Goal: Task Accomplishment & Management: Complete application form

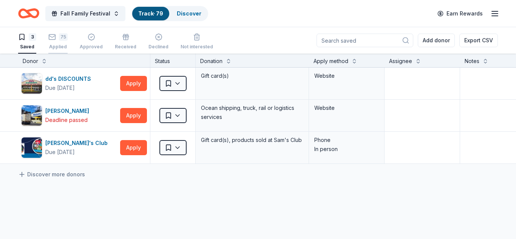
click at [65, 41] on div "75 Applied" at bounding box center [57, 41] width 19 height 17
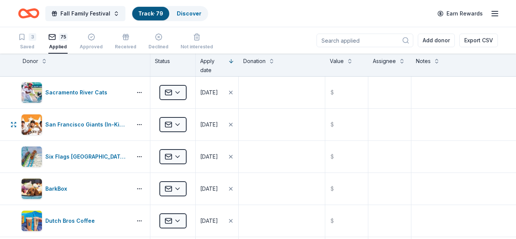
scroll to position [1837, 0]
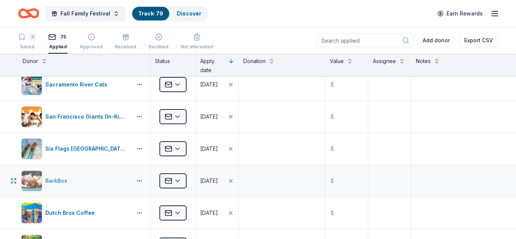
click at [98, 182] on div "BarkBox" at bounding box center [75, 180] width 108 height 21
click at [179, 182] on html "Fall Family Festival Track · 79 Discover Earn Rewards 3 Saved 75 Applied Approv…" at bounding box center [258, 119] width 516 height 239
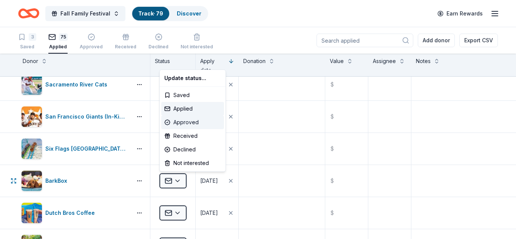
click at [183, 123] on div "Approved" at bounding box center [192, 123] width 63 height 14
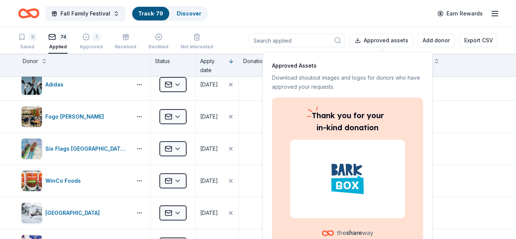
scroll to position [1709, 0]
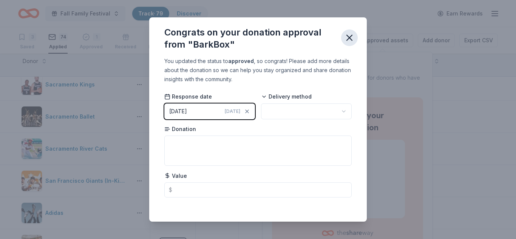
click at [350, 36] on icon "button" at bounding box center [349, 37] width 11 height 11
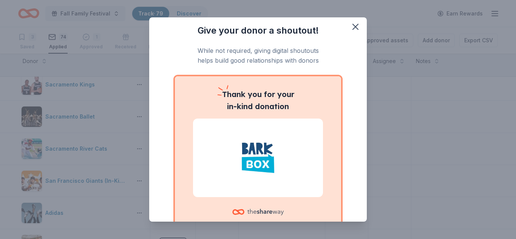
scroll to position [0, 0]
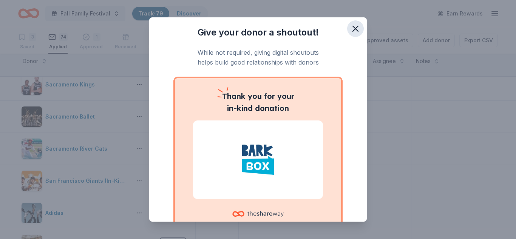
click at [357, 30] on icon "button" at bounding box center [355, 28] width 11 height 11
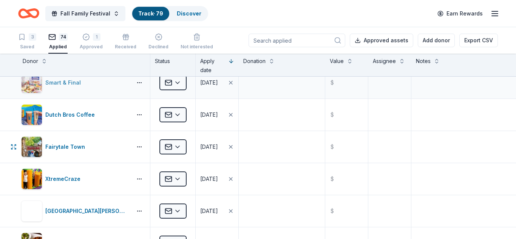
scroll to position [2018, 0]
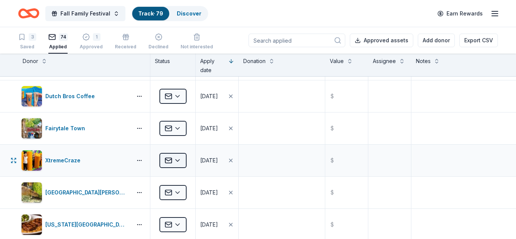
click at [179, 160] on html "Fall Family Festival Track · 79 Discover Earn Rewards 3 Saved 74 Applied 1 Appr…" at bounding box center [258, 119] width 516 height 239
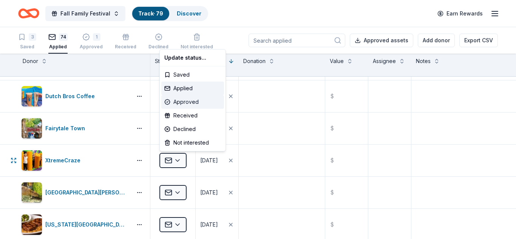
click at [179, 102] on div "Approved" at bounding box center [192, 102] width 63 height 14
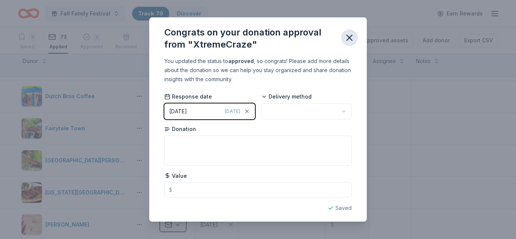
click at [351, 37] on icon "button" at bounding box center [349, 37] width 11 height 11
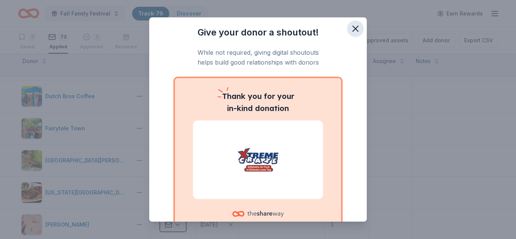
click at [351, 31] on icon "button" at bounding box center [355, 28] width 11 height 11
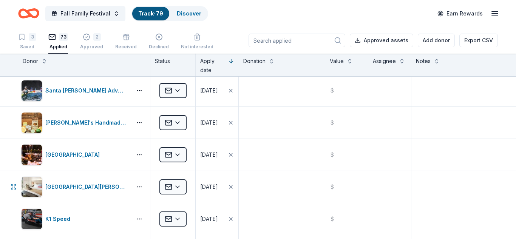
scroll to position [0, 0]
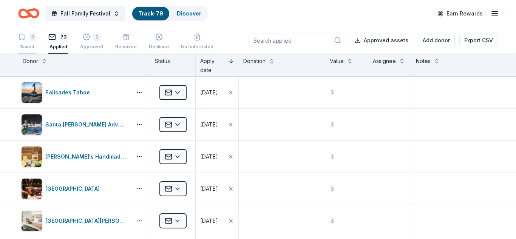
click at [31, 42] on div "3 Saved" at bounding box center [27, 41] width 18 height 17
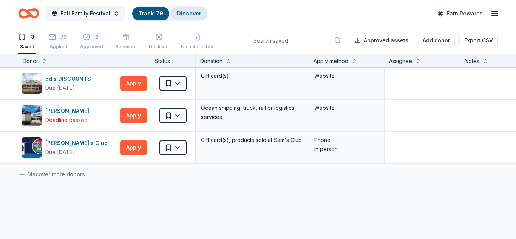
click at [184, 14] on link "Discover" at bounding box center [189, 13] width 25 height 6
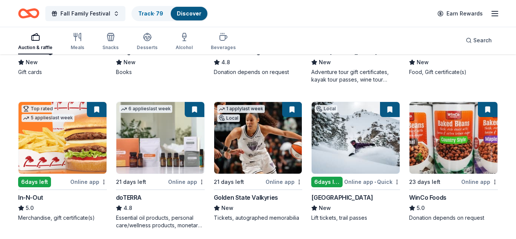
scroll to position [217, 0]
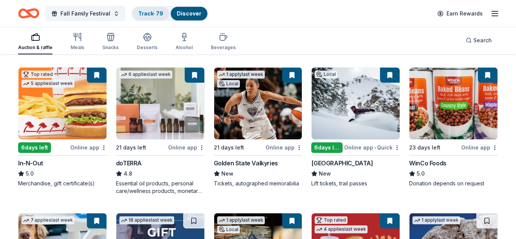
click at [138, 15] on link "Track · 79" at bounding box center [150, 13] width 25 height 6
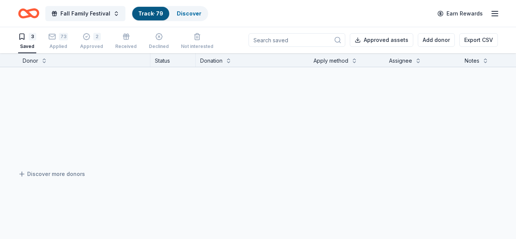
scroll to position [0, 0]
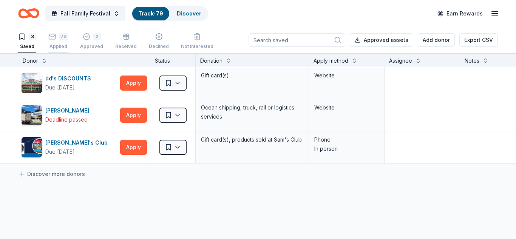
click at [57, 40] on div "73 Applied" at bounding box center [58, 41] width 20 height 17
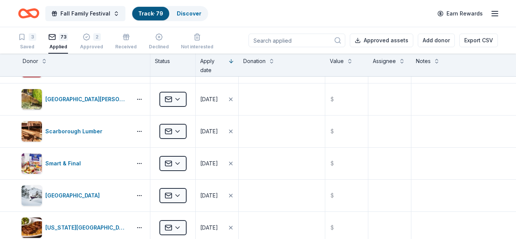
scroll to position [2121, 0]
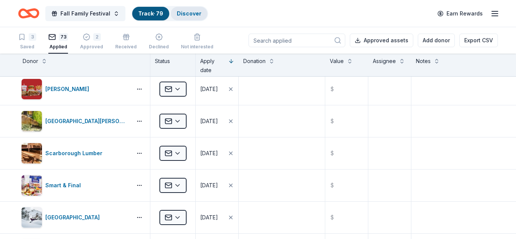
click at [196, 18] on div "Discover" at bounding box center [189, 14] width 37 height 14
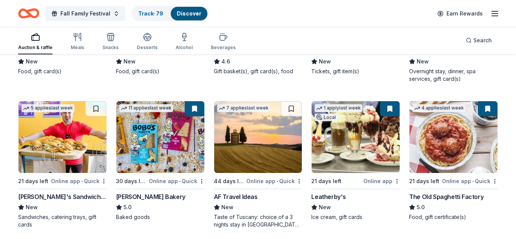
scroll to position [795, 0]
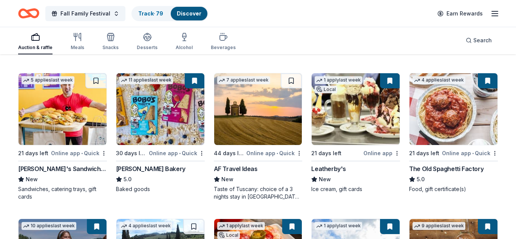
click at [80, 156] on div "Online app • Quick" at bounding box center [79, 152] width 56 height 9
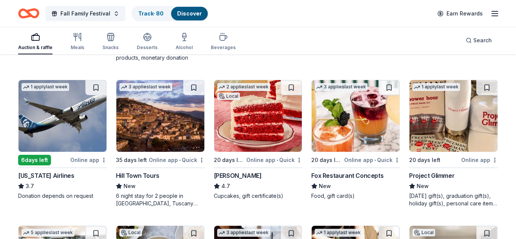
scroll to position [1528, 0]
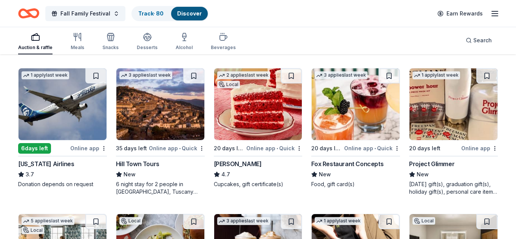
click at [242, 123] on img at bounding box center [258, 104] width 88 height 72
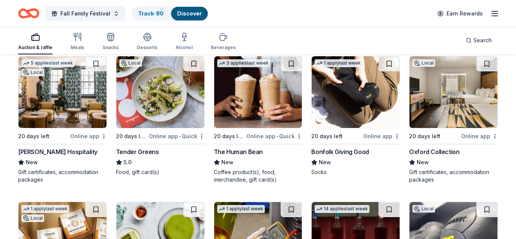
scroll to position [1662, 0]
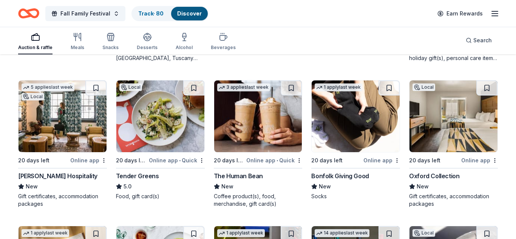
click at [245, 129] on img at bounding box center [258, 116] width 88 height 72
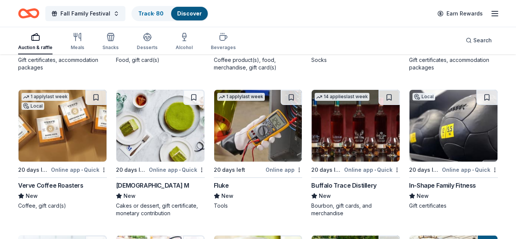
scroll to position [1825, 0]
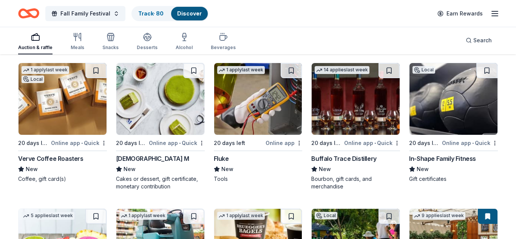
click at [147, 109] on img at bounding box center [160, 99] width 88 height 72
click at [348, 110] on img at bounding box center [355, 99] width 88 height 72
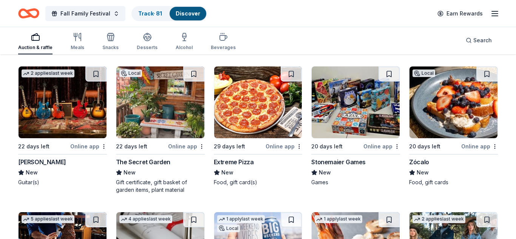
scroll to position [2109, 0]
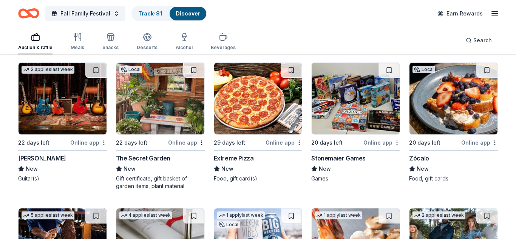
click at [60, 108] on img at bounding box center [62, 99] width 88 height 72
click at [163, 110] on img at bounding box center [160, 99] width 88 height 72
click at [355, 103] on img at bounding box center [355, 99] width 88 height 72
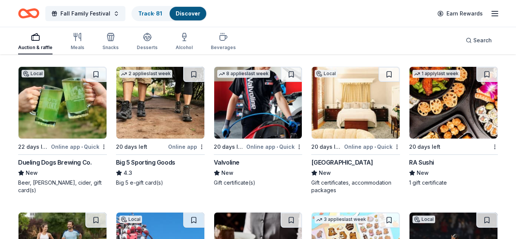
scroll to position [2408, 0]
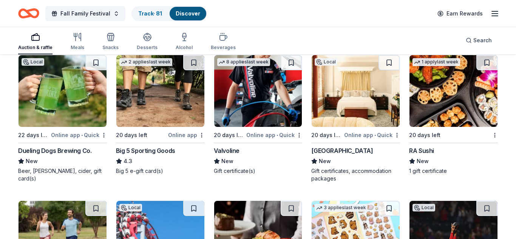
click at [50, 103] on img at bounding box center [62, 91] width 88 height 72
click at [330, 106] on img at bounding box center [355, 91] width 88 height 72
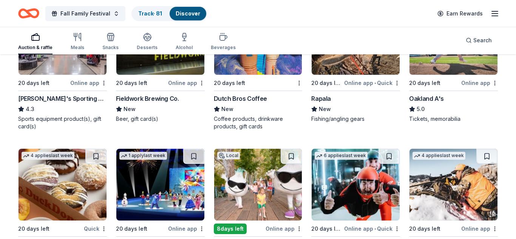
scroll to position [3133, 0]
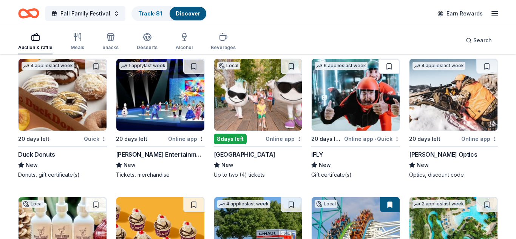
click at [386, 63] on button at bounding box center [388, 66] width 21 height 15
click at [345, 98] on img at bounding box center [355, 95] width 88 height 72
click at [390, 66] on button at bounding box center [390, 66] width 20 height 15
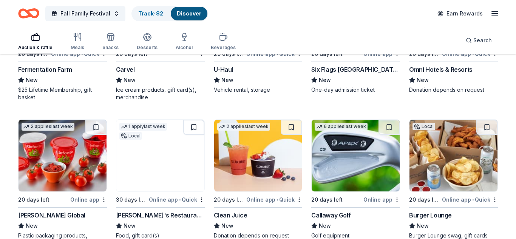
scroll to position [3395, 0]
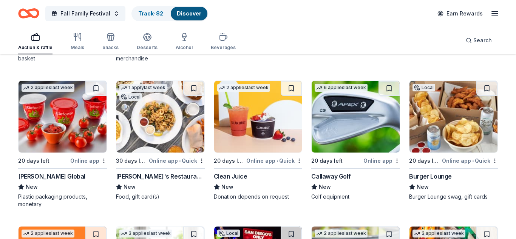
click at [357, 118] on img at bounding box center [355, 117] width 88 height 72
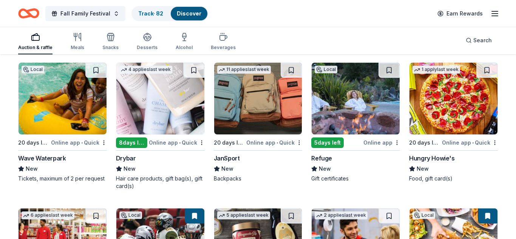
scroll to position [3681, 0]
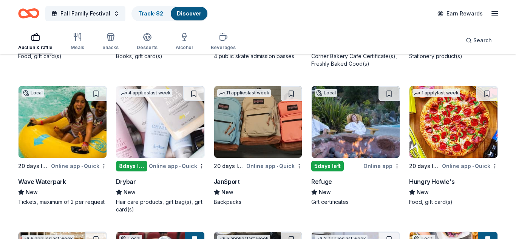
click at [258, 122] on img at bounding box center [258, 122] width 88 height 72
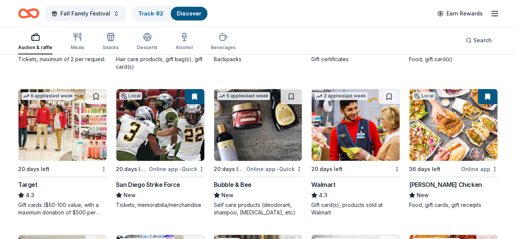
scroll to position [3813, 0]
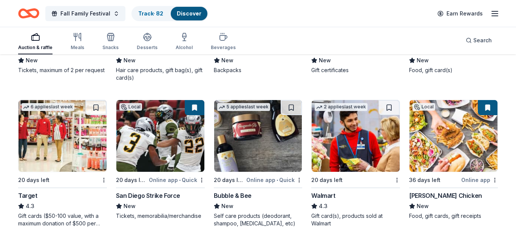
click at [53, 150] on img at bounding box center [62, 136] width 88 height 72
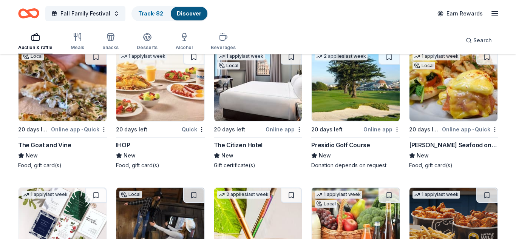
scroll to position [4158, 0]
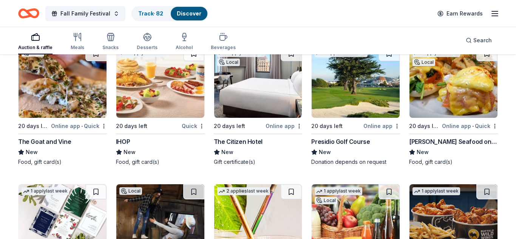
click at [459, 101] on img at bounding box center [453, 82] width 88 height 72
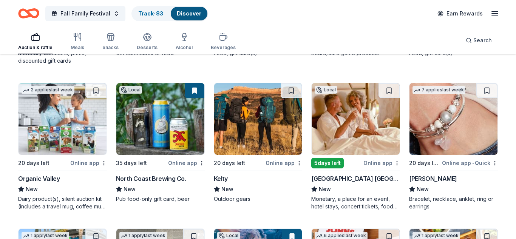
scroll to position [4562, 0]
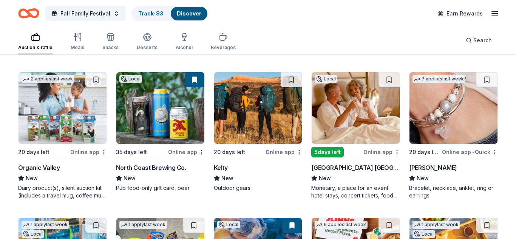
click at [259, 101] on img at bounding box center [258, 108] width 88 height 72
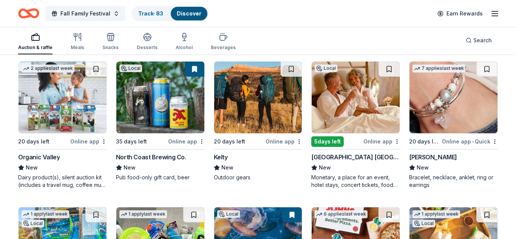
scroll to position [4556, 0]
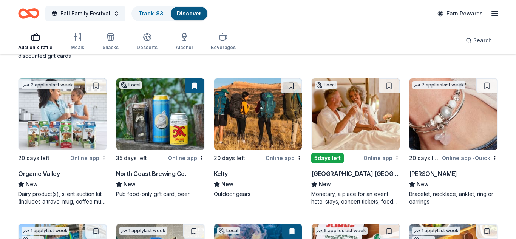
click at [444, 118] on img at bounding box center [453, 114] width 88 height 72
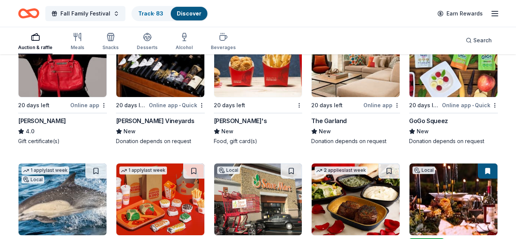
scroll to position [4907, 0]
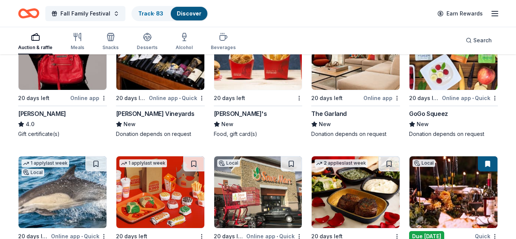
click at [48, 75] on img at bounding box center [62, 54] width 88 height 72
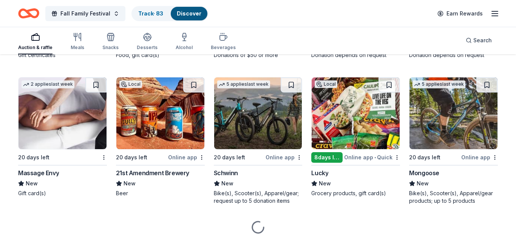
scroll to position [5127, 0]
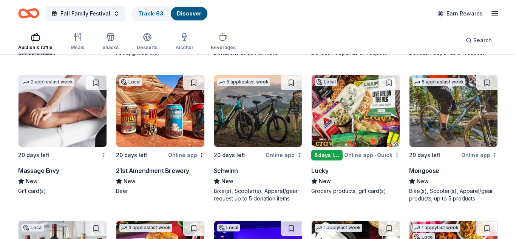
click at [50, 113] on img at bounding box center [62, 111] width 88 height 72
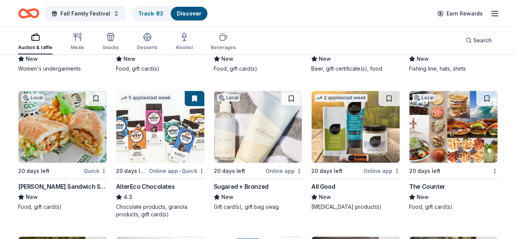
scroll to position [5553, 0]
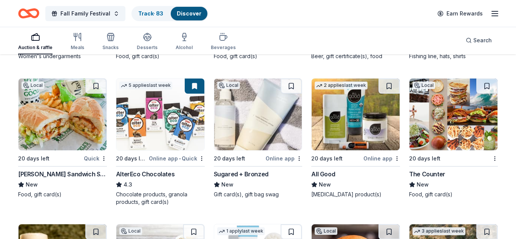
click at [262, 125] on img at bounding box center [258, 115] width 88 height 72
click at [93, 11] on span "Fall Family Festival" at bounding box center [85, 13] width 50 height 9
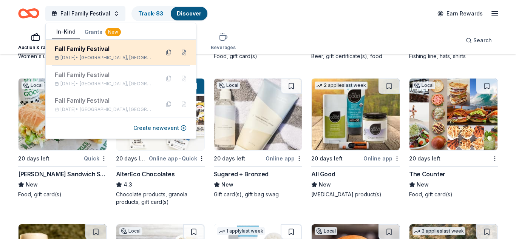
click at [167, 51] on button at bounding box center [169, 52] width 12 height 12
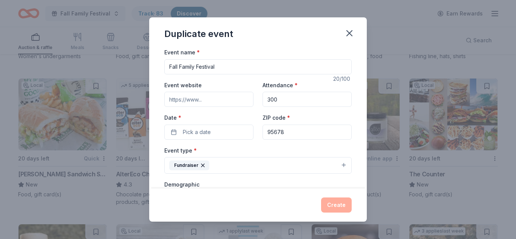
click at [212, 100] on input "Event website" at bounding box center [208, 99] width 89 height 15
drag, startPoint x: 168, startPoint y: 99, endPoint x: 224, endPoint y: 99, distance: 55.9
click at [224, 99] on input "Event website" at bounding box center [208, 99] width 89 height 15
click at [350, 32] on icon "button" at bounding box center [349, 33] width 5 height 5
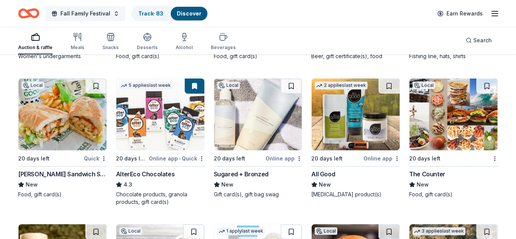
click at [102, 14] on span "Fall Family Festival" at bounding box center [85, 13] width 50 height 9
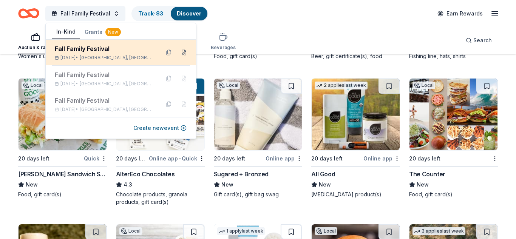
click at [184, 53] on button at bounding box center [184, 52] width 12 height 12
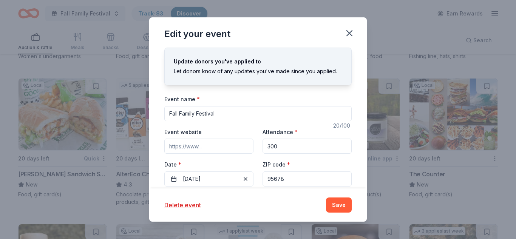
drag, startPoint x: 170, startPoint y: 146, endPoint x: 228, endPoint y: 146, distance: 58.1
click at [228, 146] on input "Event website" at bounding box center [208, 146] width 89 height 15
click at [180, 146] on input "Event website" at bounding box center [208, 146] width 89 height 15
drag, startPoint x: 170, startPoint y: 145, endPoint x: 234, endPoint y: 143, distance: 63.9
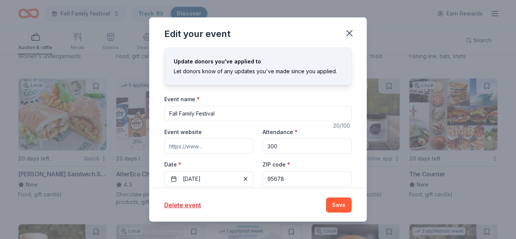
click at [233, 143] on input "Event website" at bounding box center [208, 146] width 89 height 15
click at [350, 33] on icon "button" at bounding box center [349, 33] width 11 height 11
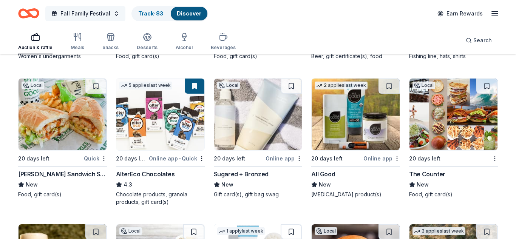
click at [95, 13] on span "Fall Family Festival" at bounding box center [85, 13] width 50 height 9
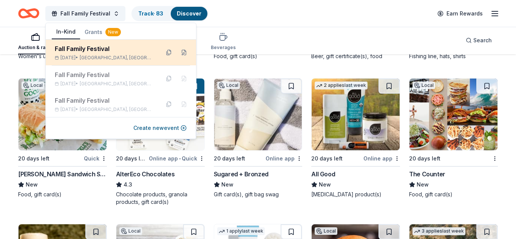
click at [74, 51] on div "Fall Family Festival" at bounding box center [104, 48] width 99 height 9
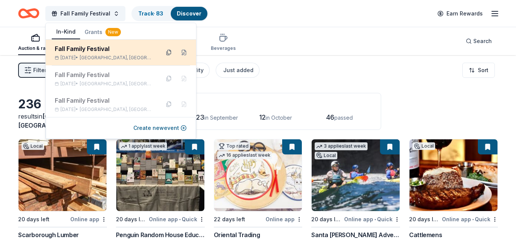
click at [168, 52] on button at bounding box center [169, 52] width 12 height 12
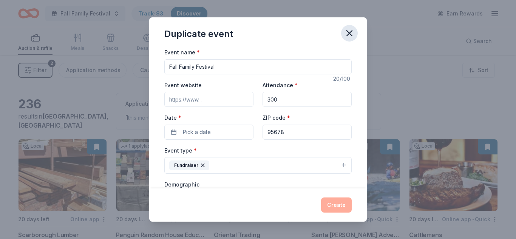
click at [351, 34] on icon "button" at bounding box center [349, 33] width 11 height 11
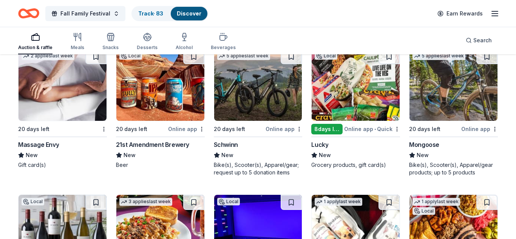
scroll to position [5154, 0]
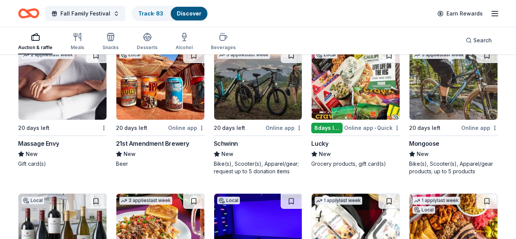
click at [256, 105] on img at bounding box center [258, 84] width 88 height 72
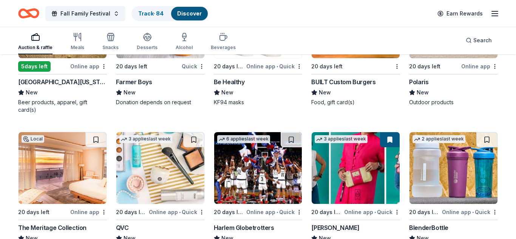
scroll to position [5837, 0]
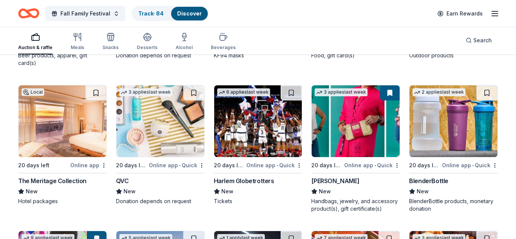
click at [242, 122] on img at bounding box center [258, 121] width 88 height 72
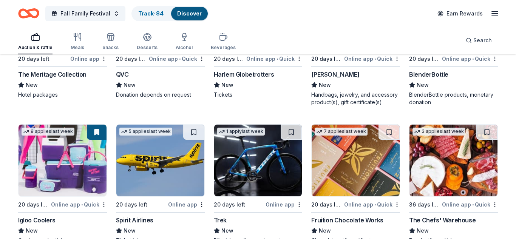
scroll to position [5991, 0]
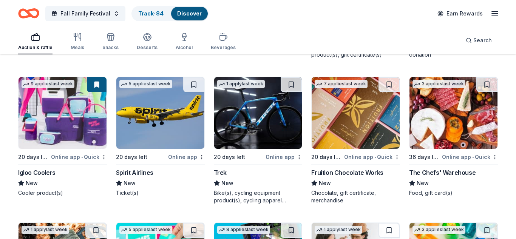
click at [258, 122] on img at bounding box center [258, 113] width 88 height 72
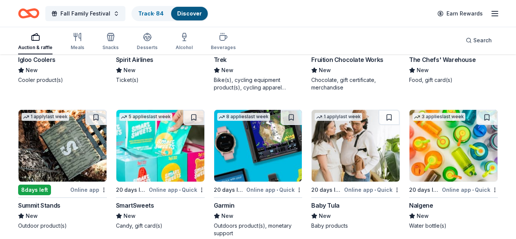
scroll to position [6108, 0]
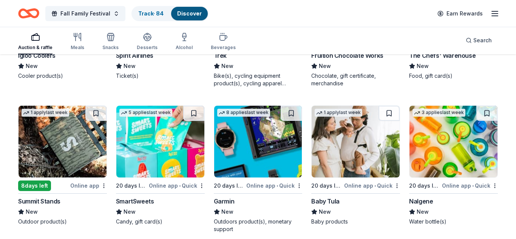
click at [161, 139] on img at bounding box center [160, 142] width 88 height 72
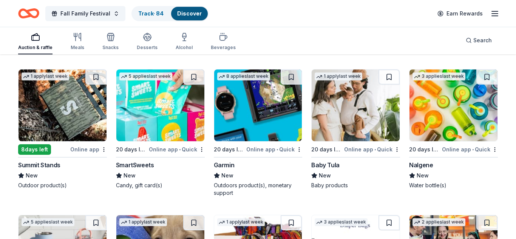
scroll to position [6157, 0]
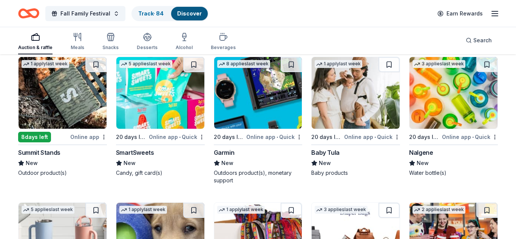
click at [269, 99] on img at bounding box center [258, 93] width 88 height 72
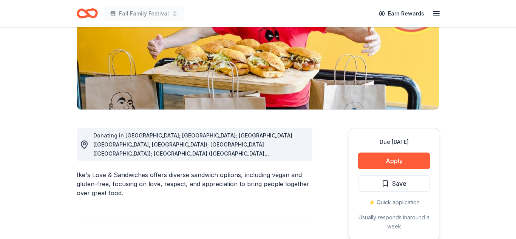
scroll to position [149, 0]
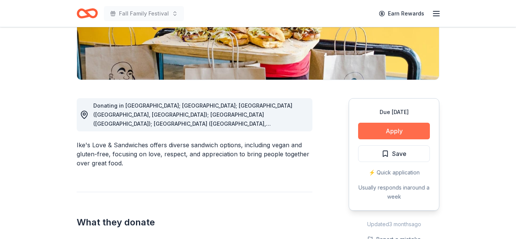
click at [391, 135] on button "Apply" at bounding box center [394, 131] width 72 height 17
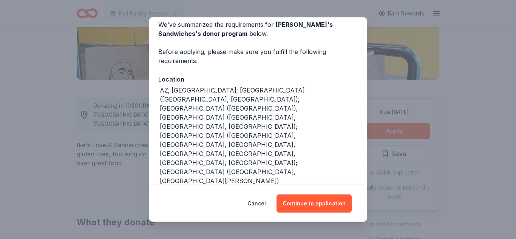
scroll to position [40, 0]
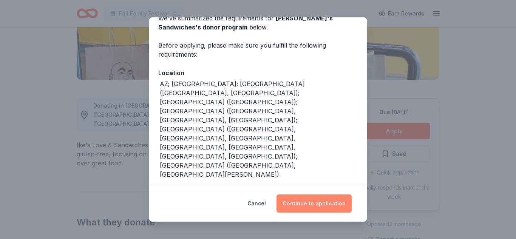
click at [307, 202] on button "Continue to application" at bounding box center [313, 203] width 75 height 18
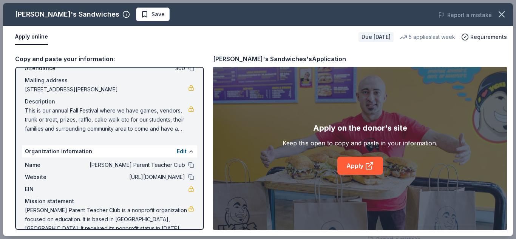
scroll to position [62, 0]
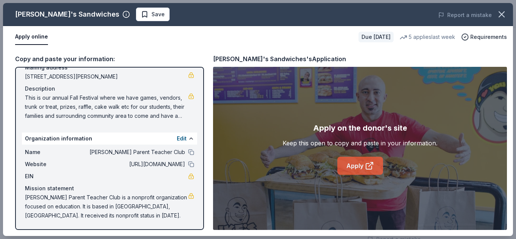
click at [364, 171] on link "Apply" at bounding box center [360, 166] width 46 height 18
click at [188, 151] on button at bounding box center [191, 152] width 6 height 6
click at [141, 15] on span "Save" at bounding box center [153, 14] width 24 height 9
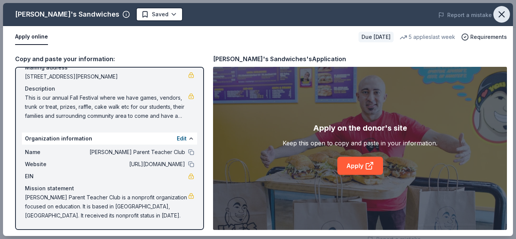
click at [498, 14] on icon "button" at bounding box center [501, 14] width 11 height 11
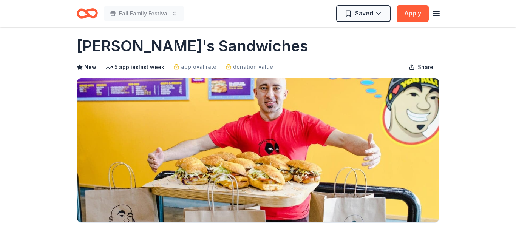
scroll to position [0, 0]
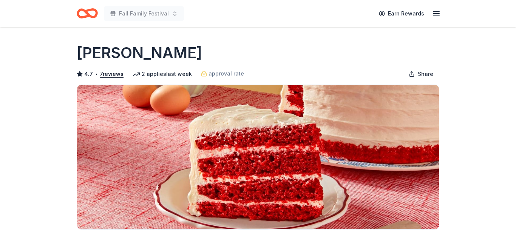
scroll to position [126, 0]
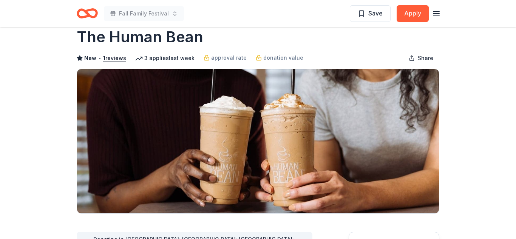
scroll to position [15, 0]
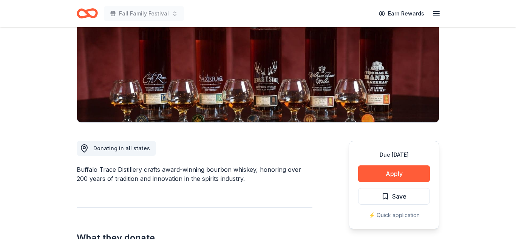
scroll to position [110, 0]
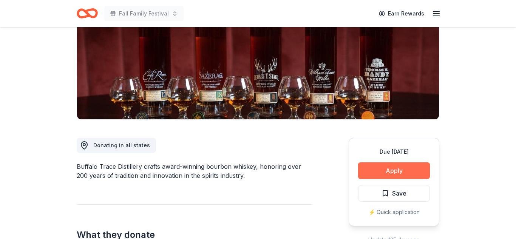
click at [387, 166] on button "Apply" at bounding box center [394, 170] width 72 height 17
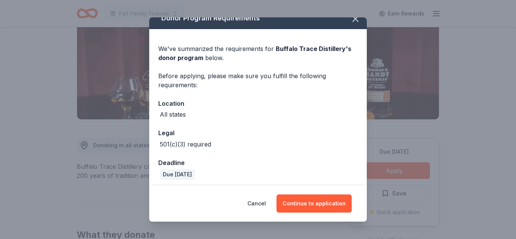
scroll to position [13, 0]
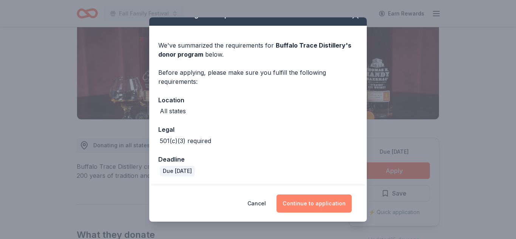
click at [306, 200] on button "Continue to application" at bounding box center [313, 203] width 75 height 18
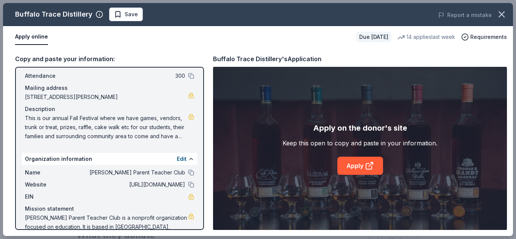
scroll to position [62, 0]
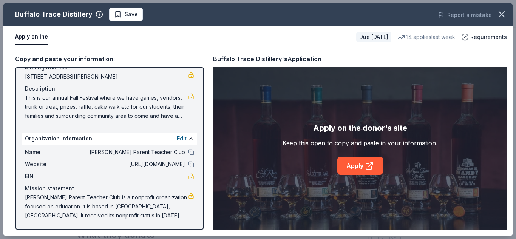
click at [174, 117] on span "This is our annual Fall Festival where we have games, vendors, trunk or treat, …" at bounding box center [106, 106] width 163 height 27
click at [353, 166] on link "Apply" at bounding box center [360, 166] width 46 height 18
click at [128, 16] on span "Save" at bounding box center [131, 14] width 13 height 9
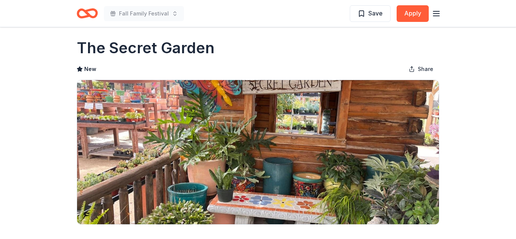
scroll to position [3, 0]
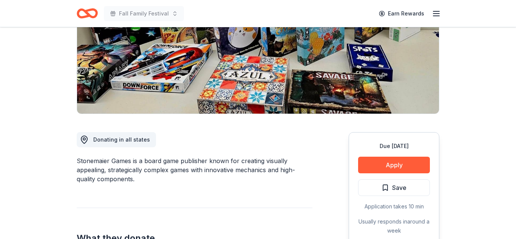
scroll to position [115, 0]
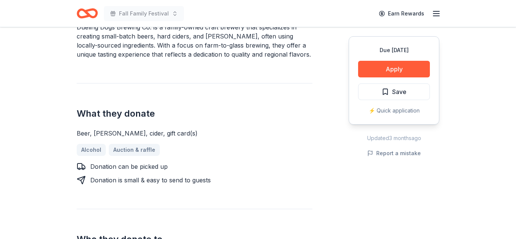
scroll to position [249, 0]
click at [385, 71] on button "Apply" at bounding box center [394, 69] width 72 height 17
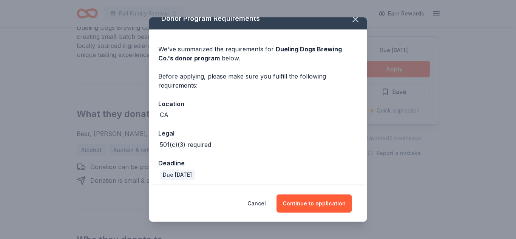
scroll to position [13, 0]
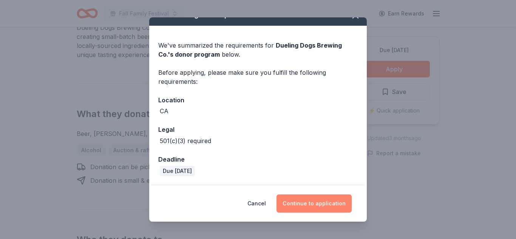
click at [320, 197] on button "Continue to application" at bounding box center [313, 203] width 75 height 18
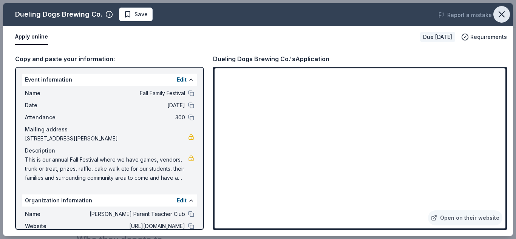
click at [499, 12] on icon "button" at bounding box center [501, 14] width 5 height 5
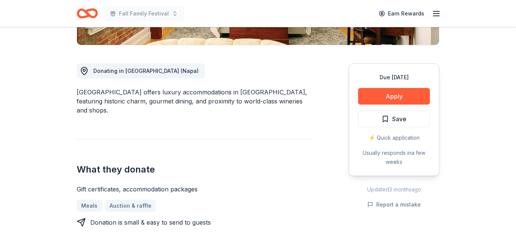
scroll to position [164, 0]
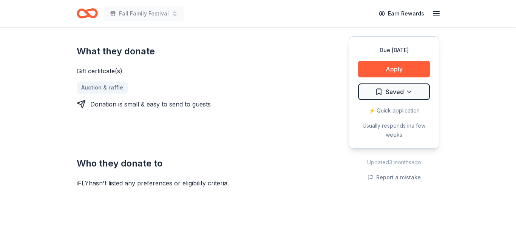
scroll to position [312, 0]
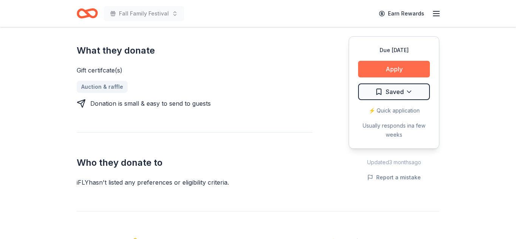
click at [392, 68] on button "Apply" at bounding box center [394, 69] width 72 height 17
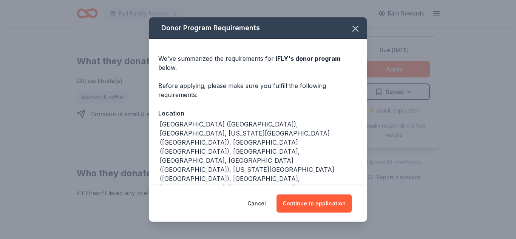
scroll to position [323, 0]
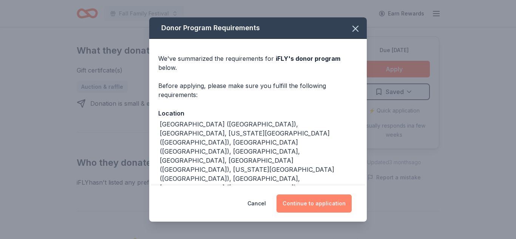
click at [309, 200] on button "Continue to application" at bounding box center [313, 203] width 75 height 18
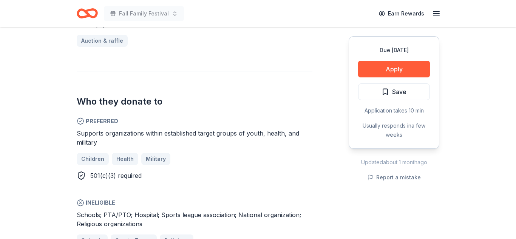
scroll to position [389, 0]
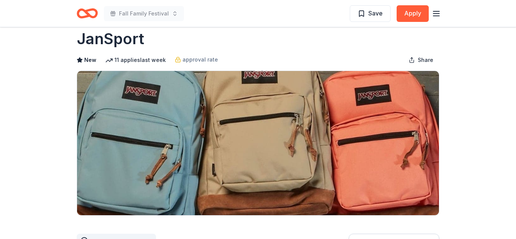
scroll to position [10, 0]
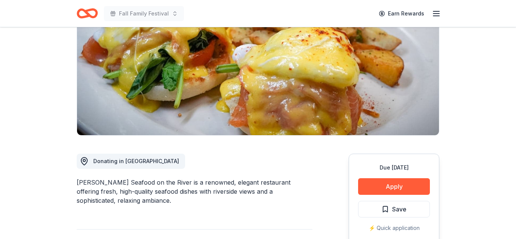
scroll to position [115, 0]
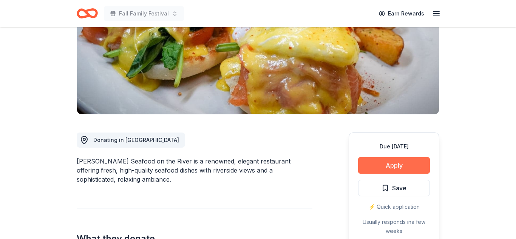
click at [398, 162] on button "Apply" at bounding box center [394, 165] width 72 height 17
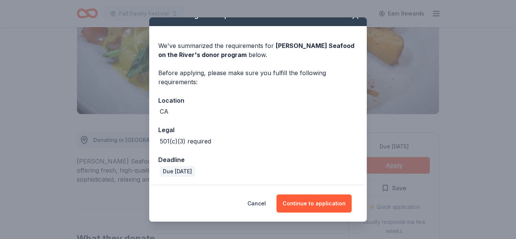
scroll to position [43, 0]
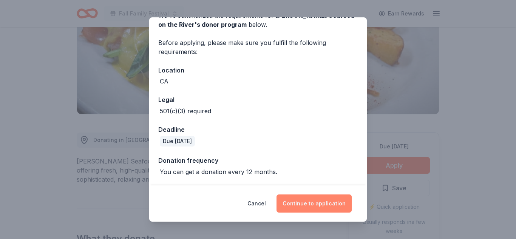
click at [313, 204] on button "Continue to application" at bounding box center [313, 203] width 75 height 18
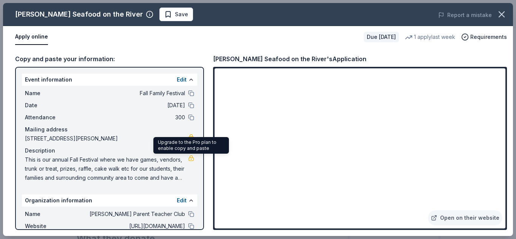
click at [192, 157] on link at bounding box center [191, 158] width 6 height 6
click at [110, 167] on span "This is our annual Fall Festival where we have games, vendors, trunk or treat, …" at bounding box center [106, 168] width 163 height 27
click at [180, 80] on button "Edit" at bounding box center [182, 79] width 10 height 9
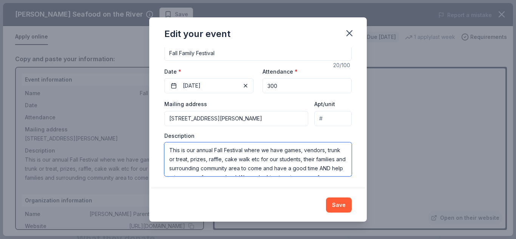
scroll to position [27, 0]
drag, startPoint x: 169, startPoint y: 150, endPoint x: 349, endPoint y: 174, distance: 182.1
click at [349, 174] on textarea "This is our annual Fall Festival where we have games, vendors, trunk or treat, …" at bounding box center [257, 159] width 187 height 34
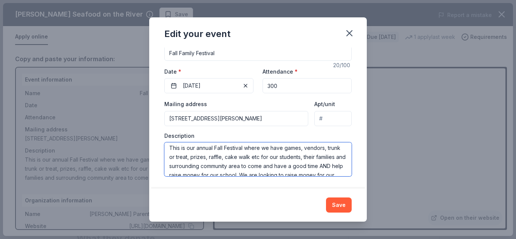
scroll to position [0, 0]
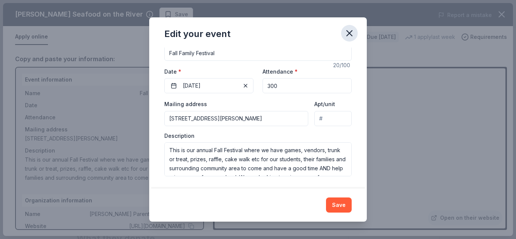
click at [348, 32] on icon "button" at bounding box center [349, 33] width 5 height 5
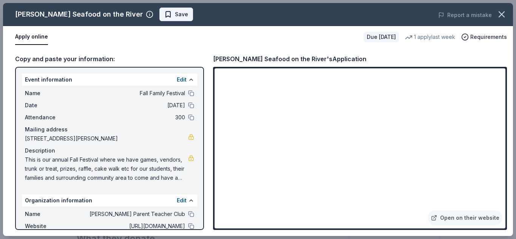
click at [164, 17] on span "Save" at bounding box center [176, 14] width 24 height 9
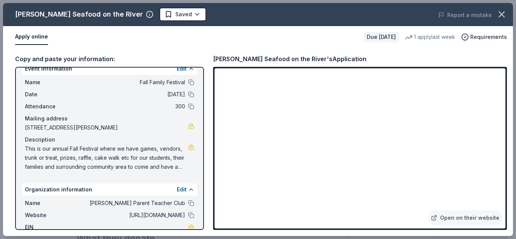
scroll to position [62, 0]
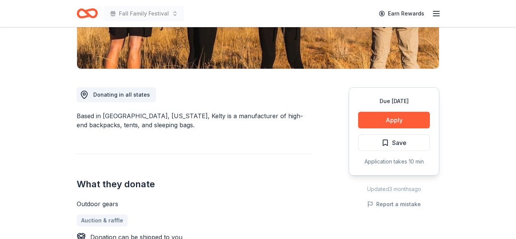
scroll to position [154, 0]
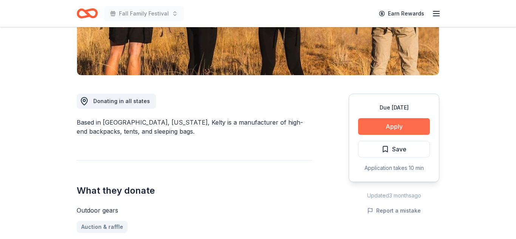
click at [388, 126] on button "Apply" at bounding box center [394, 126] width 72 height 17
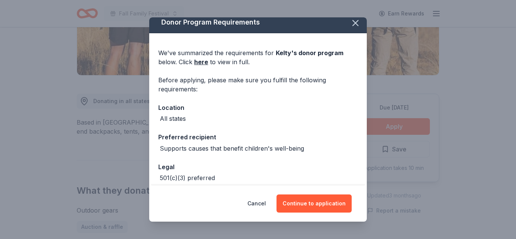
scroll to position [43, 0]
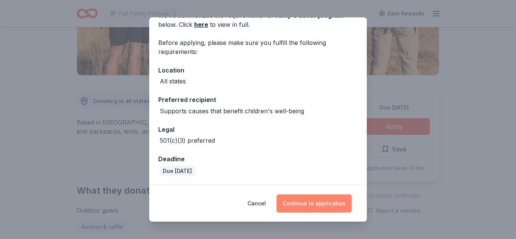
click at [317, 202] on button "Continue to application" at bounding box center [313, 203] width 75 height 18
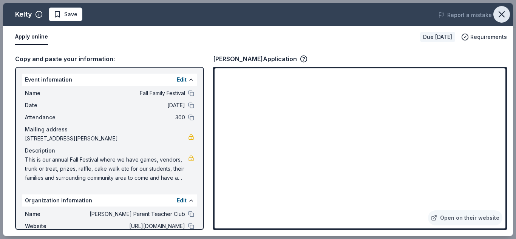
click at [501, 11] on icon "button" at bounding box center [501, 14] width 11 height 11
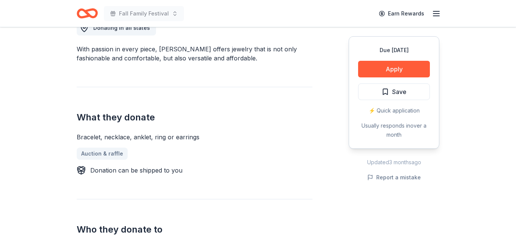
scroll to position [99, 0]
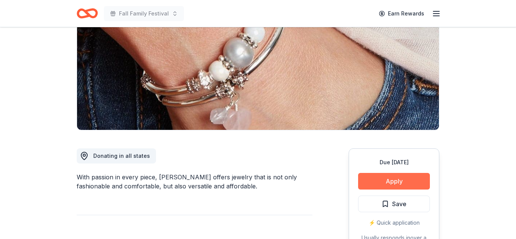
click at [390, 178] on button "Apply" at bounding box center [394, 181] width 72 height 17
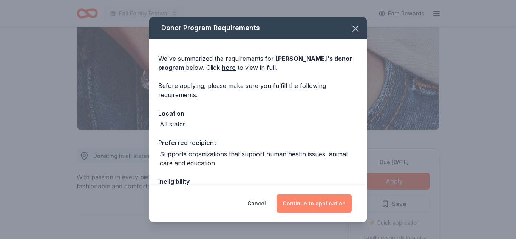
click at [308, 202] on button "Continue to application" at bounding box center [313, 203] width 75 height 18
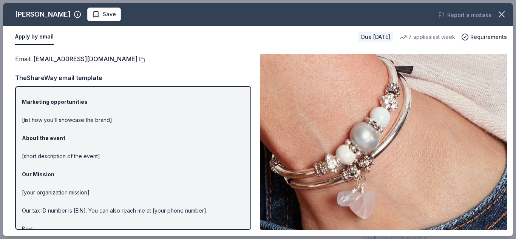
scroll to position [0, 0]
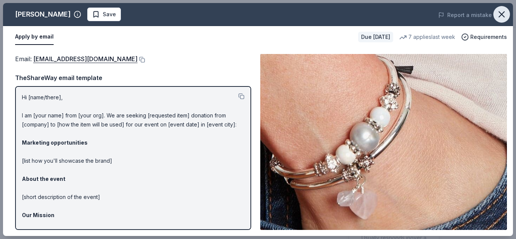
click at [498, 12] on icon "button" at bounding box center [501, 14] width 11 height 11
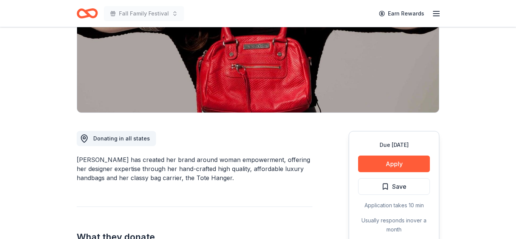
scroll to position [113, 0]
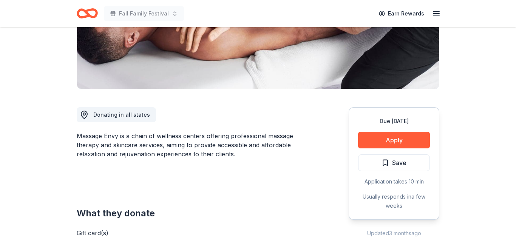
scroll to position [163, 0]
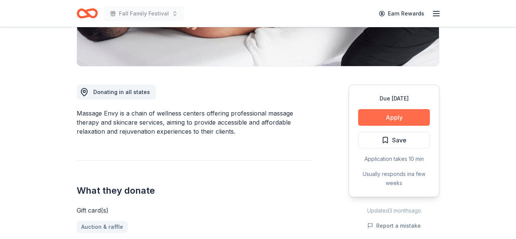
click at [386, 118] on button "Apply" at bounding box center [394, 117] width 72 height 17
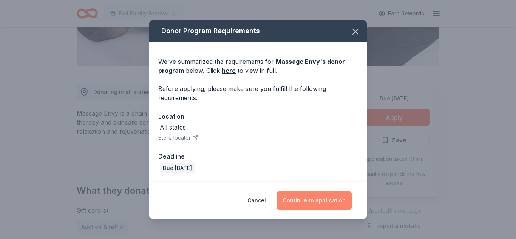
click at [308, 205] on button "Continue to application" at bounding box center [313, 200] width 75 height 18
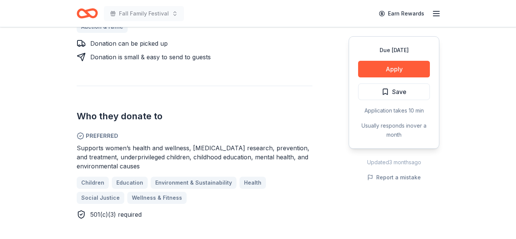
scroll to position [415, 0]
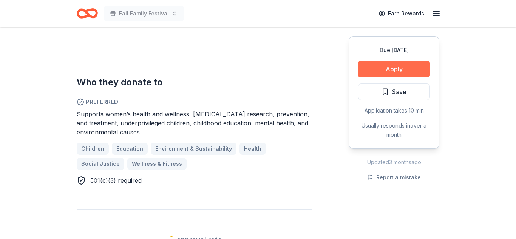
click at [401, 64] on button "Apply" at bounding box center [394, 69] width 72 height 17
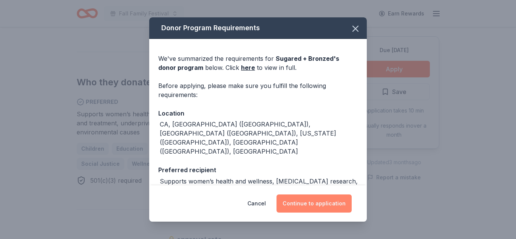
click at [303, 205] on button "Continue to application" at bounding box center [313, 203] width 75 height 18
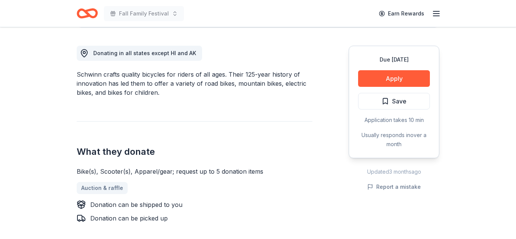
scroll to position [182, 0]
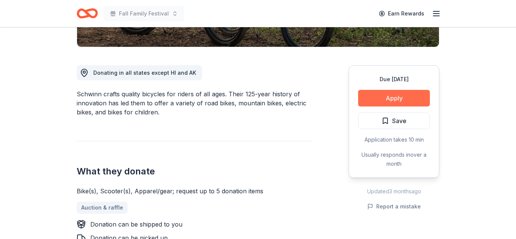
click at [385, 100] on button "Apply" at bounding box center [394, 98] width 72 height 17
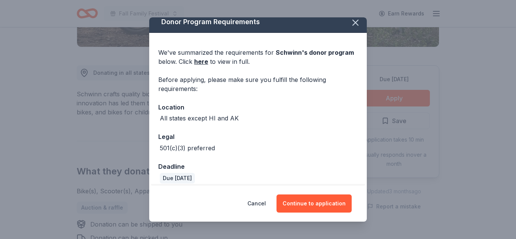
scroll to position [13, 0]
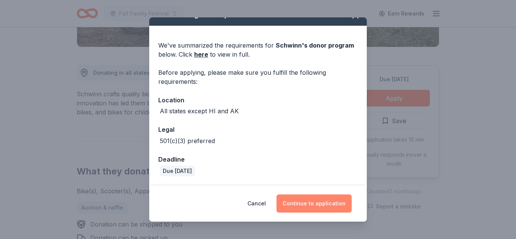
click at [312, 202] on button "Continue to application" at bounding box center [313, 203] width 75 height 18
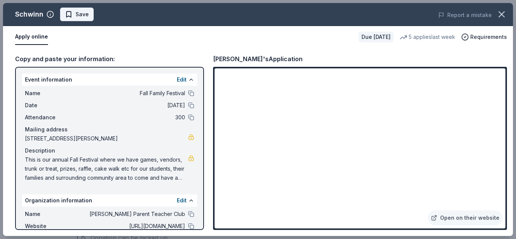
click at [74, 16] on span "Save" at bounding box center [77, 14] width 24 height 9
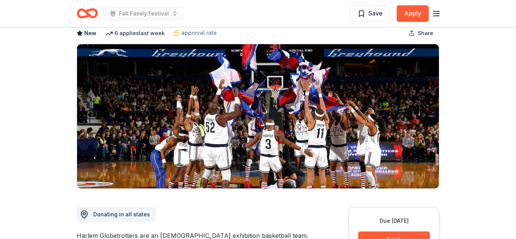
scroll to position [39, 0]
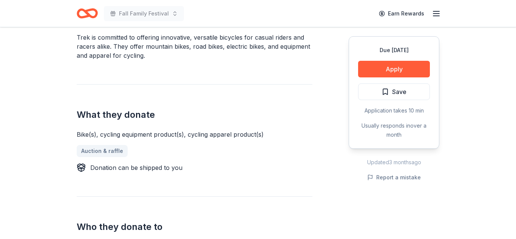
scroll to position [339, 0]
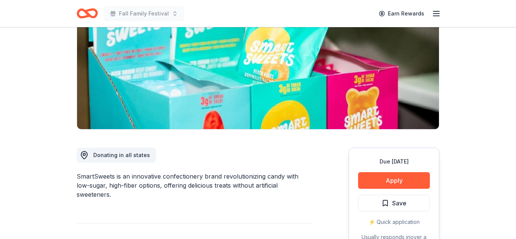
scroll to position [71, 0]
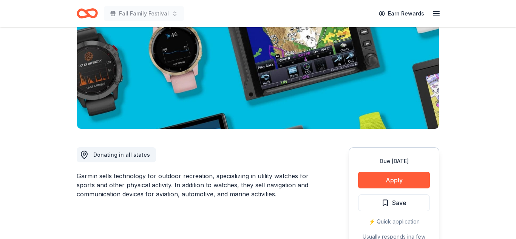
scroll to position [121, 0]
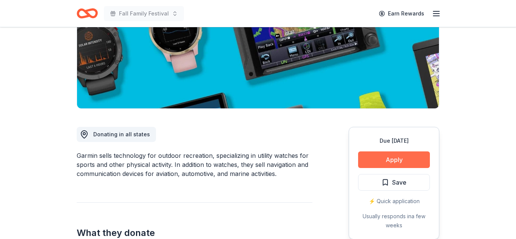
click at [395, 162] on button "Apply" at bounding box center [394, 159] width 72 height 17
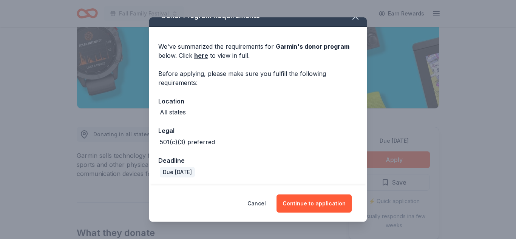
scroll to position [13, 0]
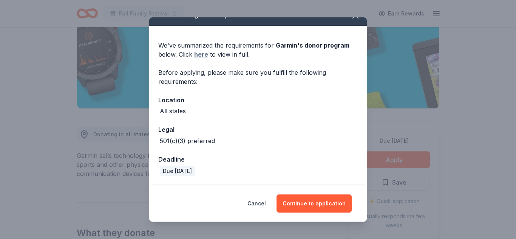
click at [199, 56] on link "here" at bounding box center [201, 54] width 14 height 9
